Goal: Navigation & Orientation: Find specific page/section

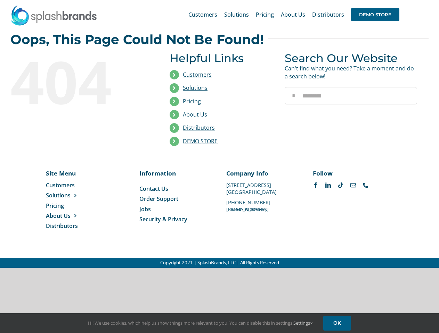
click at [219, 134] on li "Distributors" at bounding box center [221, 128] width 105 height 13
click at [396, 0] on div "Search for: * Customers Solutions Stores New Hire Kits Manufacturing Store Mark…" at bounding box center [219, 14] width 418 height 29
click at [375, 15] on span "DEMO STORE" at bounding box center [375, 14] width 48 height 13
click at [200, 141] on link "DEMO STORE" at bounding box center [200, 142] width 35 height 8
click at [69, 196] on span "Solutions" at bounding box center [58, 196] width 25 height 8
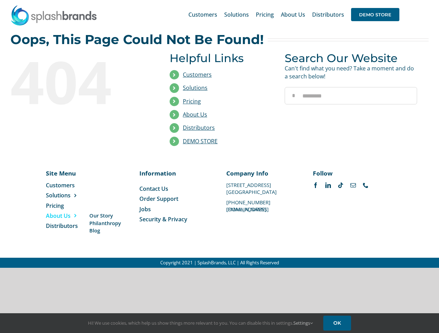
click at [69, 216] on span "About Us" at bounding box center [58, 216] width 25 height 8
click at [303, 323] on link "Settings" at bounding box center [302, 323] width 19 height 6
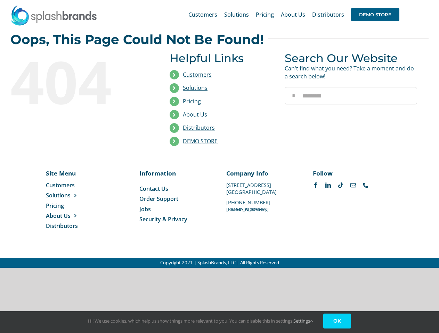
click at [338, 323] on link "OK" at bounding box center [337, 321] width 28 height 15
